Goal: Information Seeking & Learning: Learn about a topic

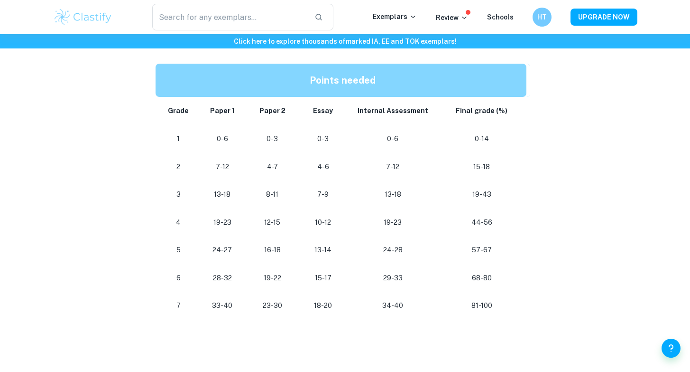
scroll to position [863, 0]
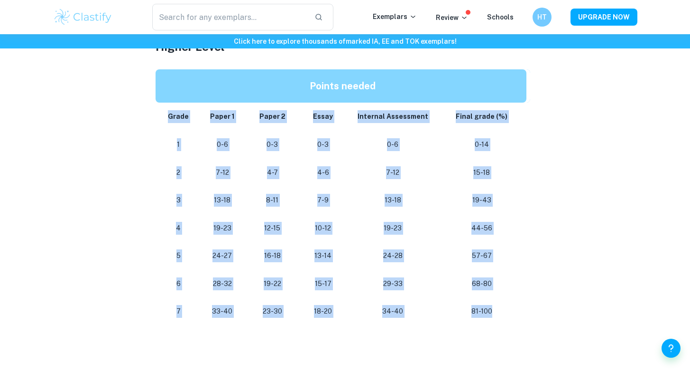
drag, startPoint x: 168, startPoint y: 117, endPoint x: 513, endPoint y: 316, distance: 397.8
click at [513, 316] on tbody "Grade Paper 1 Paper 2 Essay Internal Assessment Final grade (%) 1 0-6 0-3 0-3 0…" at bounding box center [343, 214] width 375 height 223
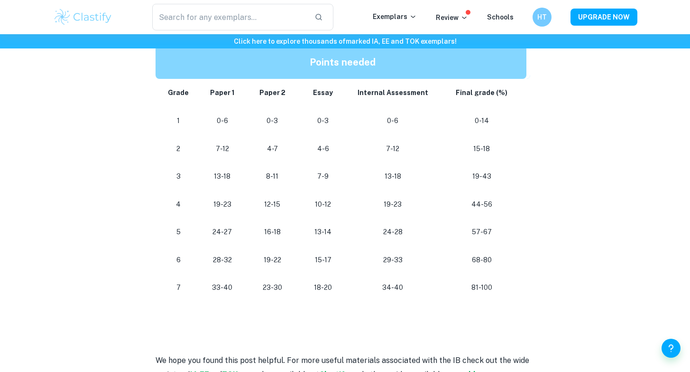
scroll to position [885, 0]
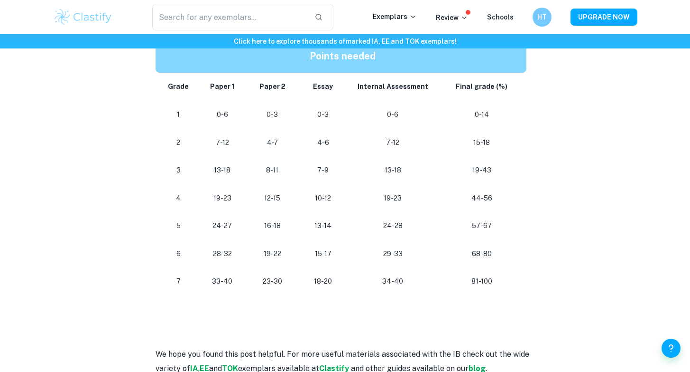
scroll to position [874, 0]
